Goal: Task Accomplishment & Management: Manage account settings

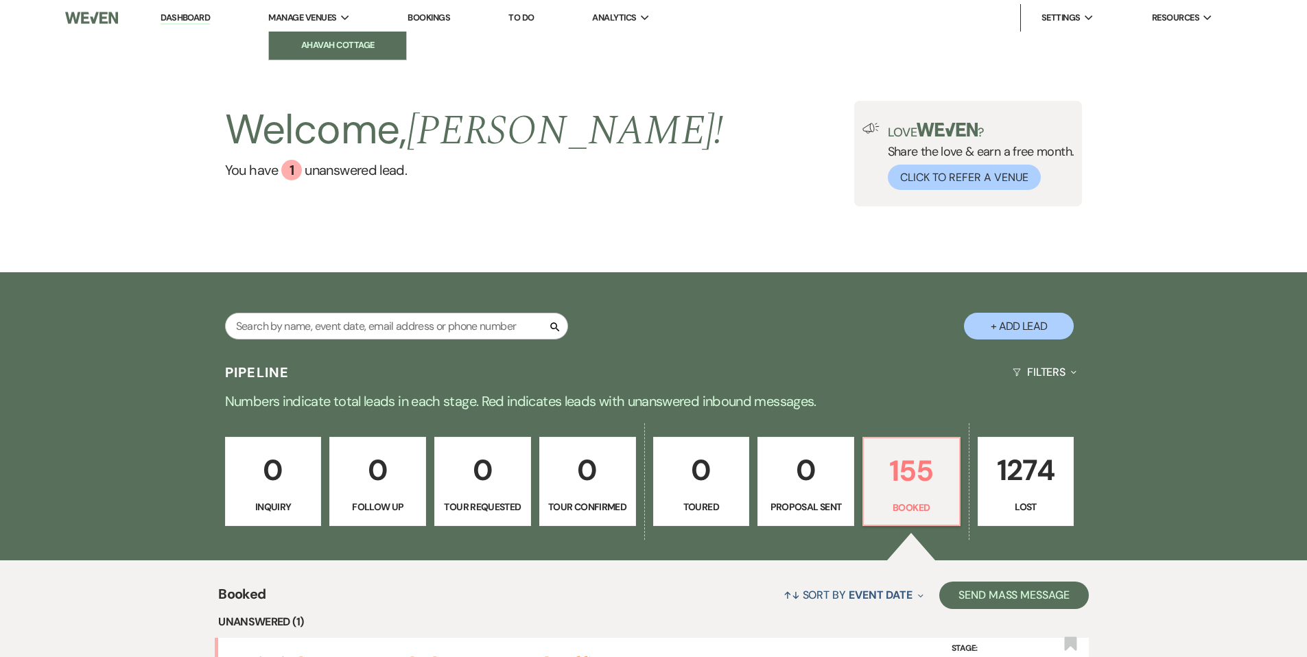
click at [315, 40] on li "Ahavah Cottage" at bounding box center [337, 45] width 123 height 14
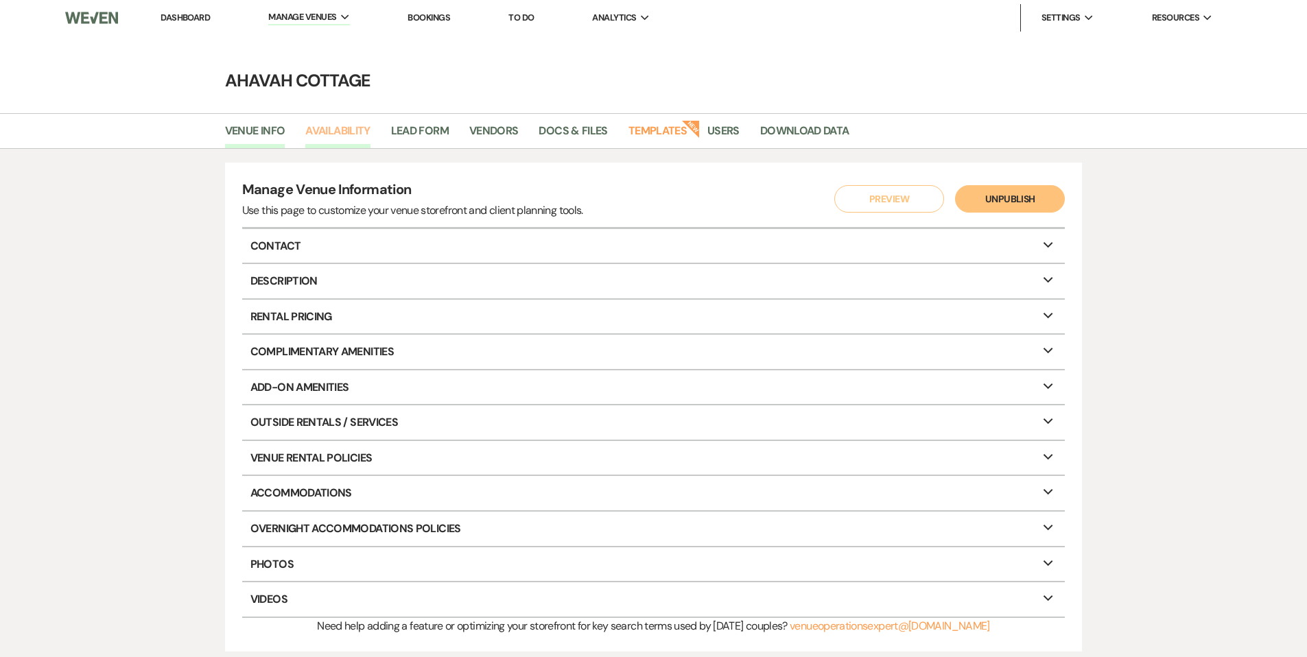
click at [342, 128] on link "Availability" at bounding box center [337, 135] width 64 height 26
select select "3"
select select "2026"
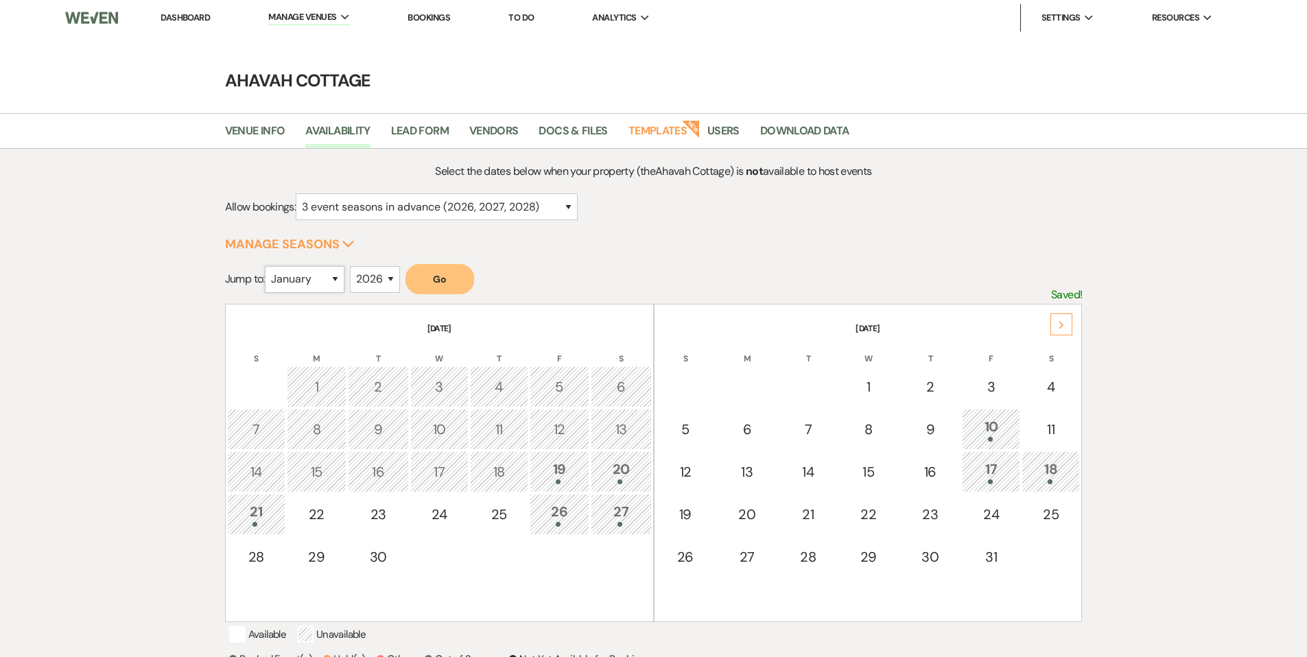
click at [335, 279] on select "January February March April May June July August September October November De…" at bounding box center [305, 279] width 80 height 27
select select "5"
click at [268, 266] on select "January February March April May June July August September October November De…" at bounding box center [305, 279] width 80 height 27
click at [437, 279] on button "Go" at bounding box center [439, 279] width 69 height 30
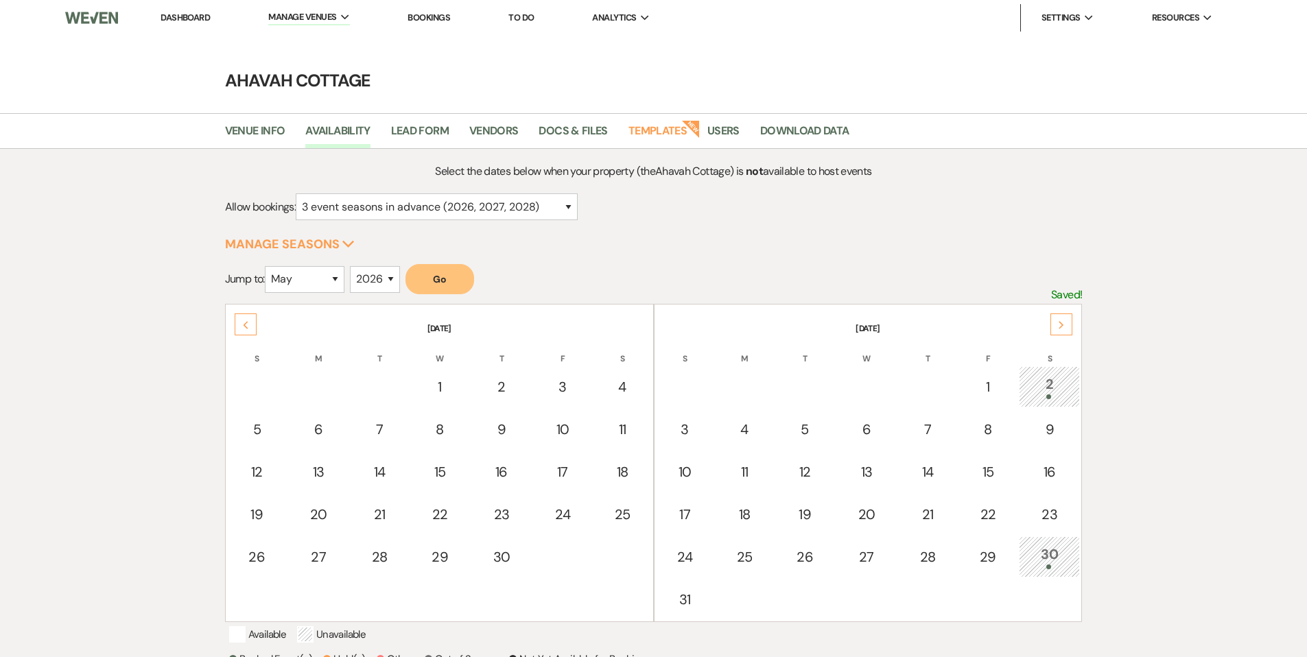
click at [1063, 325] on icon "Next" at bounding box center [1061, 325] width 7 height 8
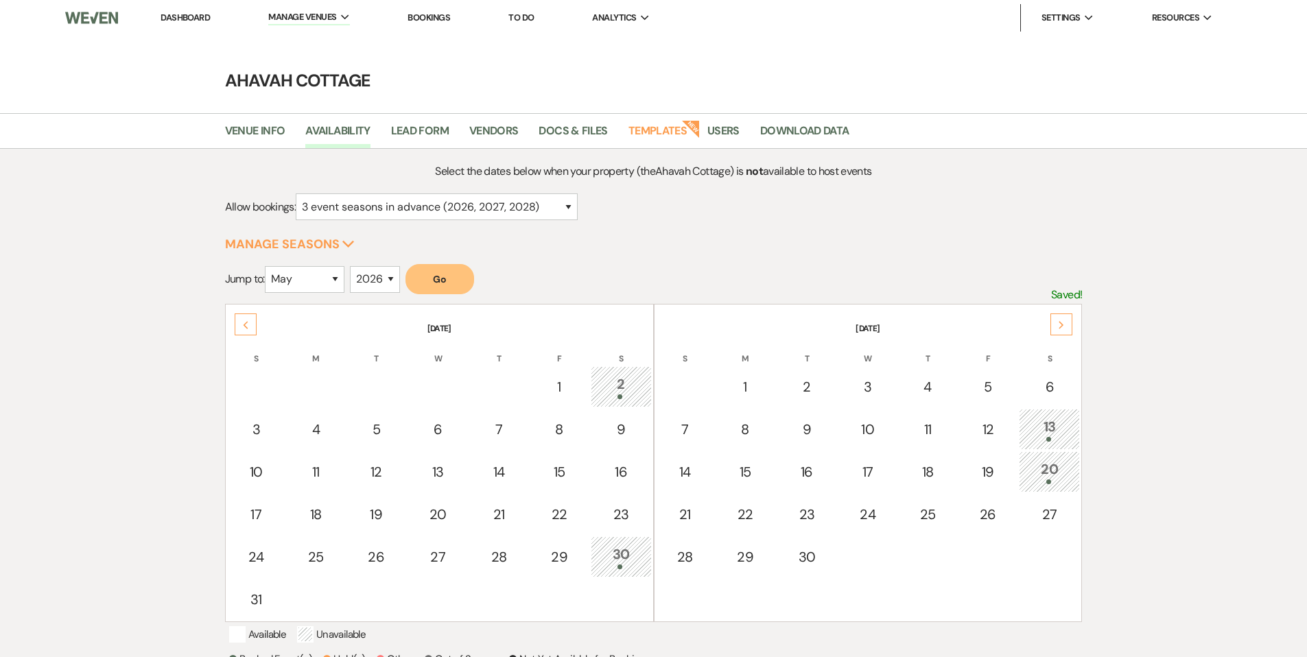
click at [1063, 325] on icon "Next" at bounding box center [1061, 325] width 7 height 8
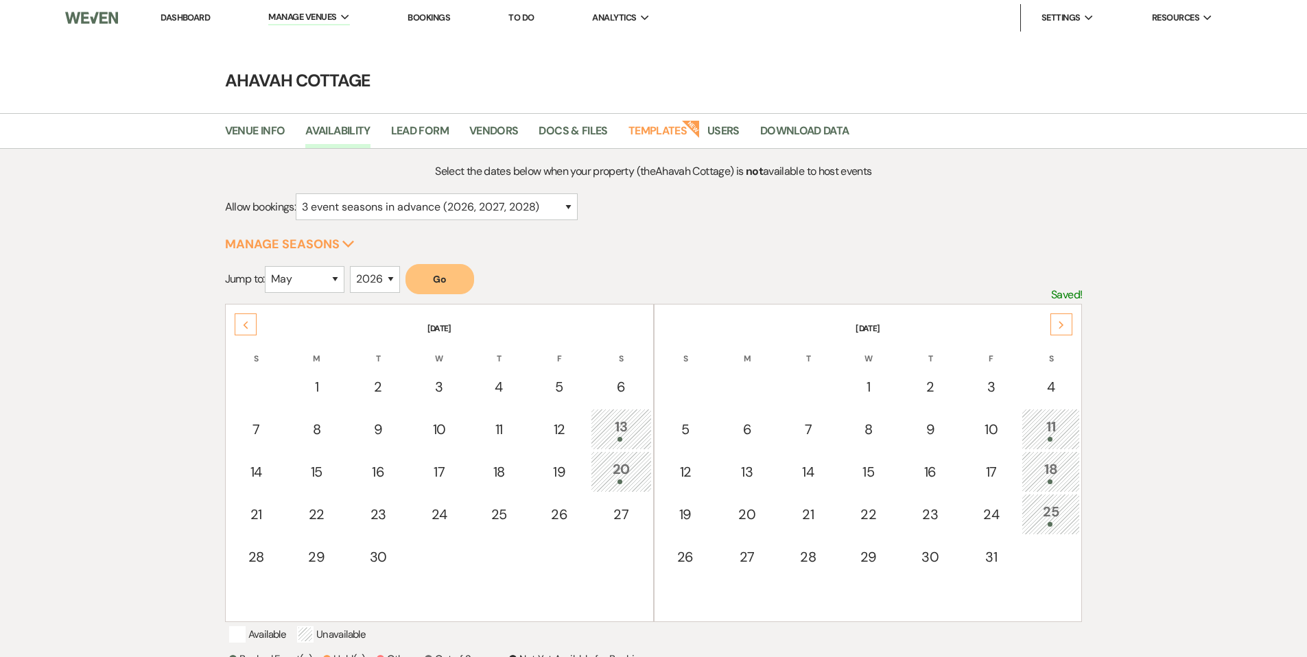
click at [1063, 325] on icon "Next" at bounding box center [1061, 325] width 7 height 8
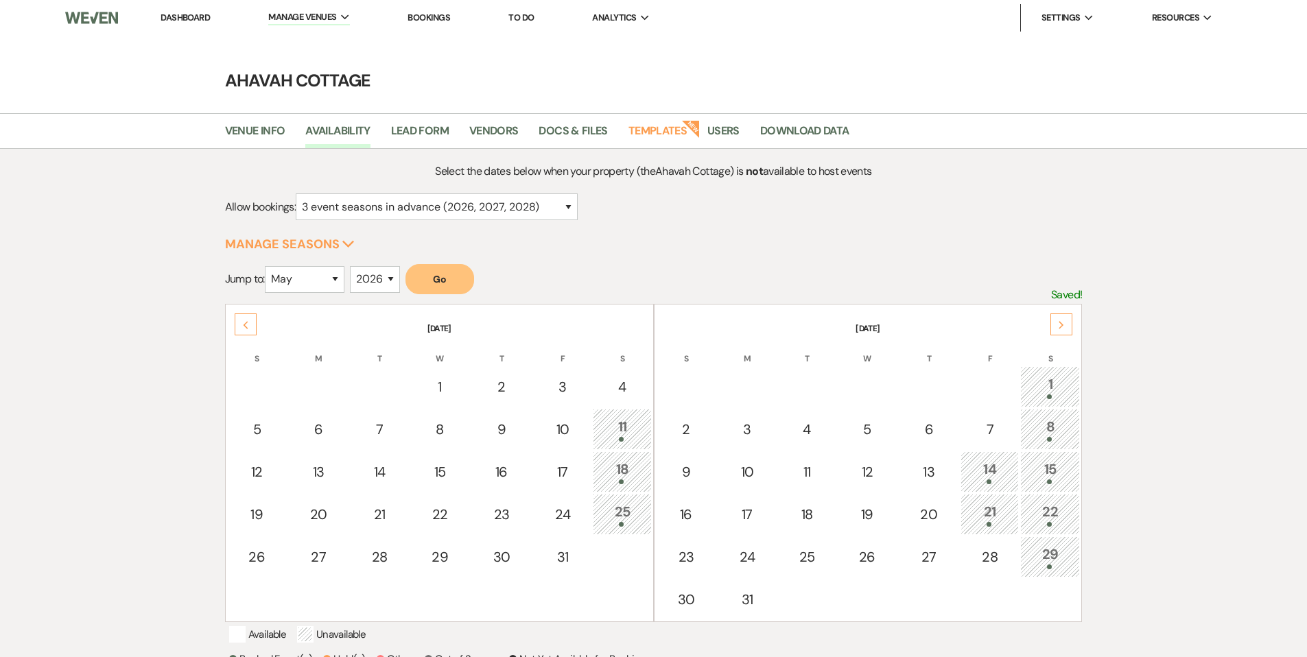
click at [1063, 325] on icon "Next" at bounding box center [1061, 325] width 7 height 8
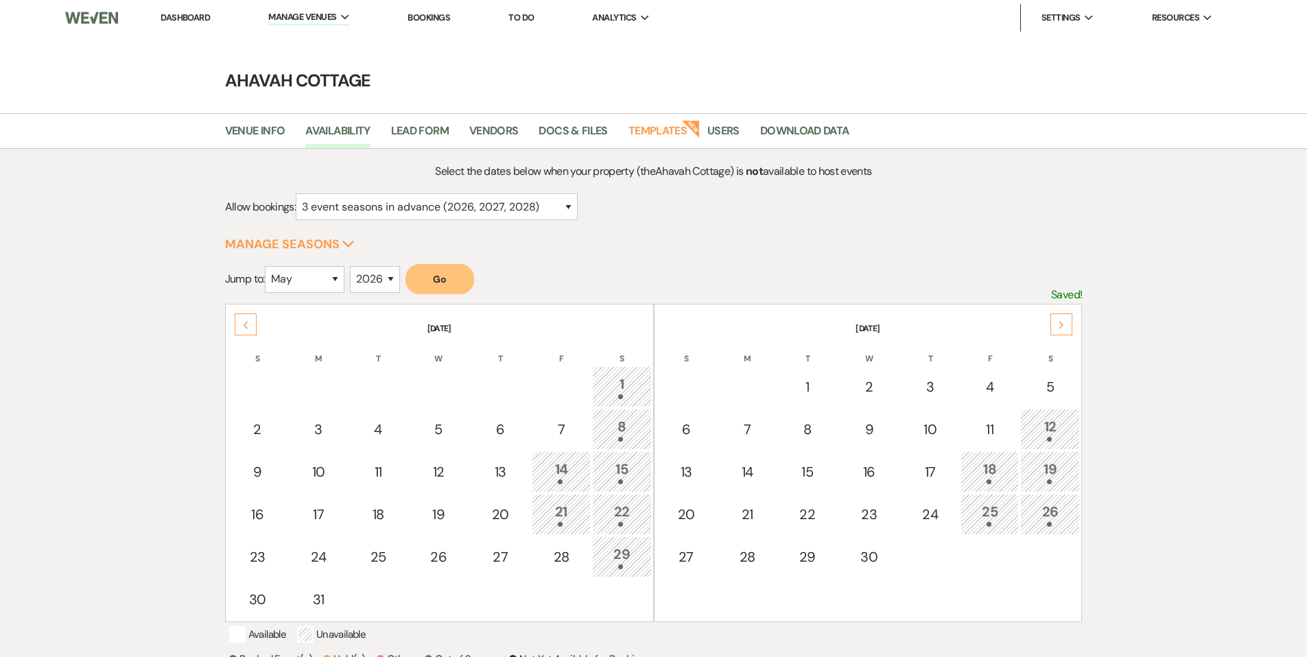
click at [1063, 325] on icon "Next" at bounding box center [1061, 325] width 7 height 8
